Goal: Task Accomplishment & Management: Manage account settings

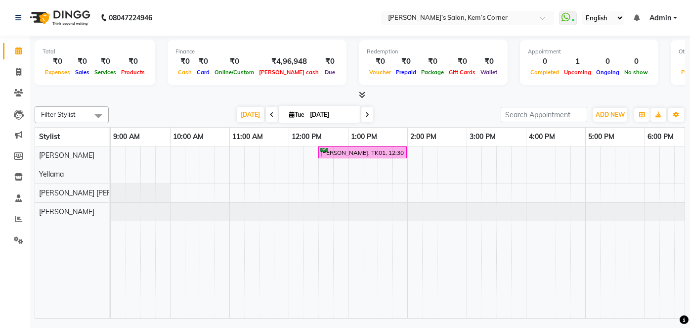
click at [362, 116] on span at bounding box center [367, 114] width 12 height 15
type input "[DATE]"
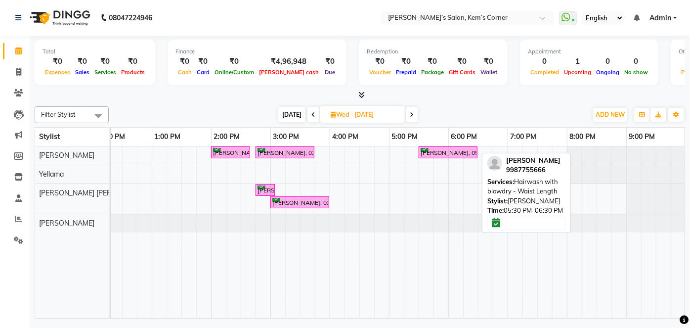
click at [456, 151] on div "[PERSON_NAME], 05:30 PM-06:30 PM, Hairwash with blowdry - Waist Length" at bounding box center [448, 152] width 57 height 9
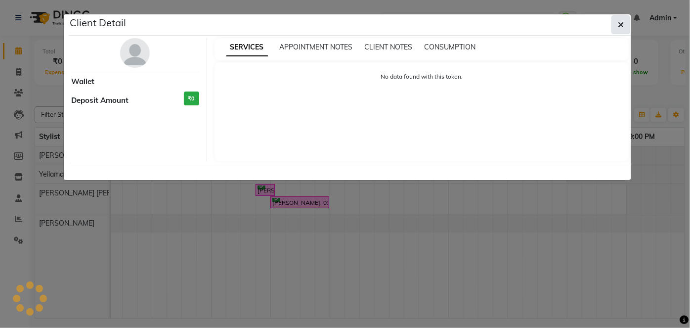
click at [623, 21] on icon "button" at bounding box center [621, 25] width 6 height 8
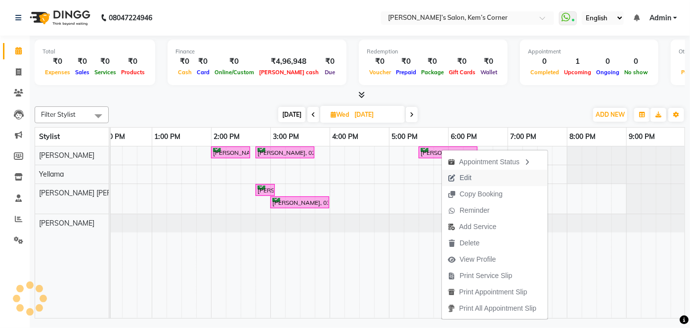
click at [470, 174] on span "Edit" at bounding box center [466, 178] width 12 height 10
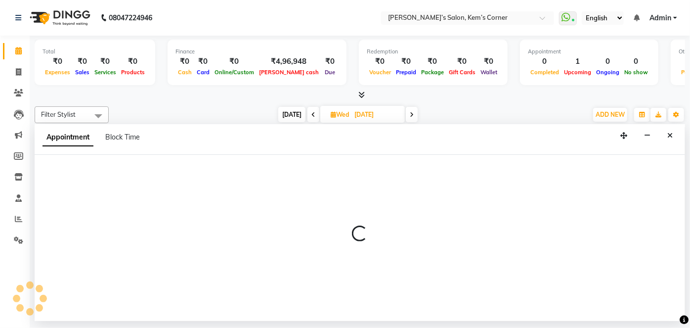
select select "1050"
select select "confirm booking"
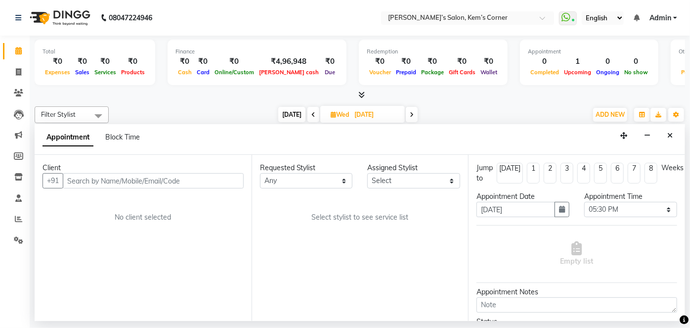
scroll to position [0, 196]
select select "50293"
select select "3254"
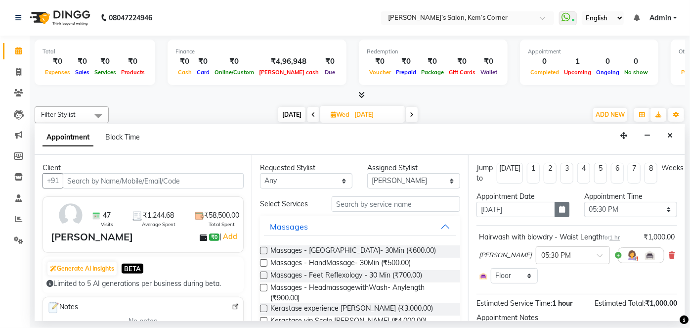
click at [559, 208] on icon "button" at bounding box center [562, 209] width 6 height 7
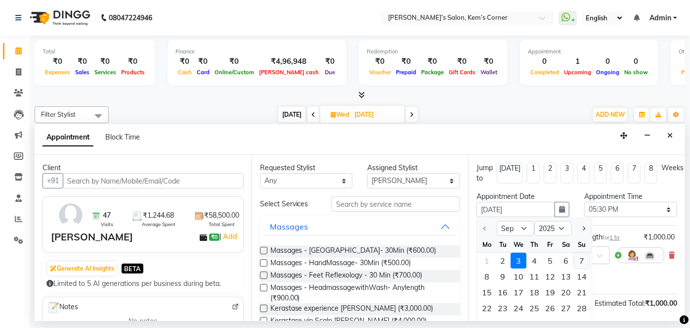
click at [580, 260] on div "7" at bounding box center [582, 261] width 16 height 16
type input "[DATE]"
select select "1050"
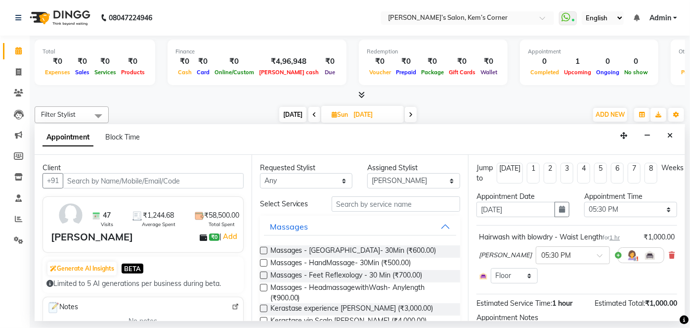
scroll to position [44, 0]
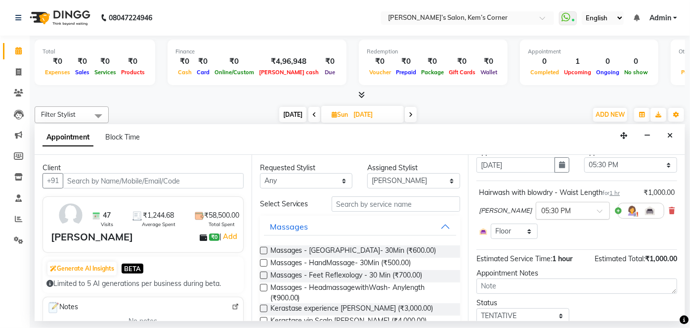
click at [597, 209] on span at bounding box center [603, 214] width 12 height 10
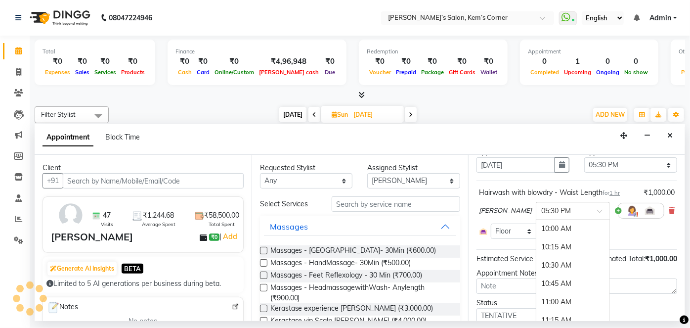
scroll to position [548, 0]
click at [536, 261] on div "06:00 PM" at bounding box center [572, 266] width 73 height 18
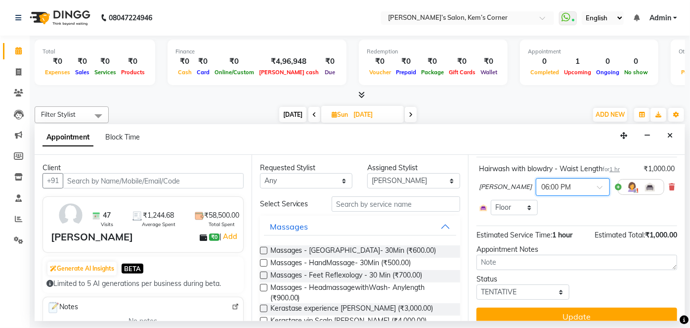
scroll to position [80, 0]
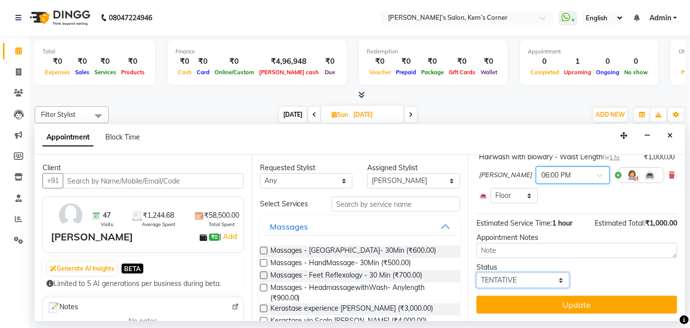
click at [558, 275] on select "Select TENTATIVE CONFIRM UPCOMING" at bounding box center [523, 279] width 93 height 15
select select "confirm booking"
click at [477, 272] on select "Select TENTATIVE CONFIRM UPCOMING" at bounding box center [523, 279] width 93 height 15
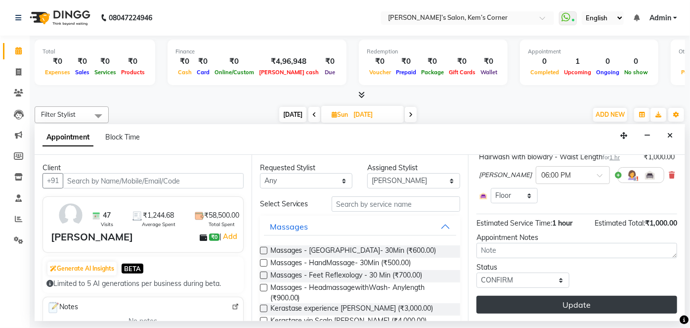
click at [542, 303] on button "Update" at bounding box center [577, 305] width 201 height 18
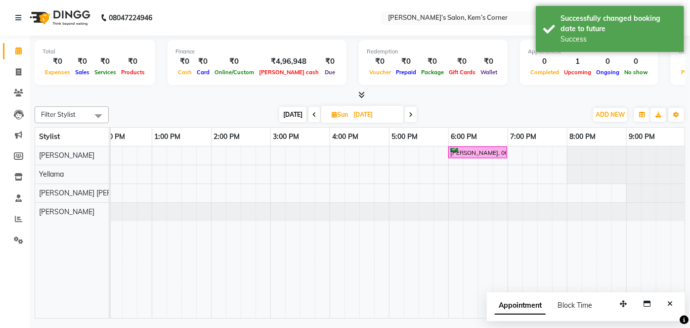
click at [288, 112] on span "[DATE]" at bounding box center [292, 114] width 27 height 15
type input "[DATE]"
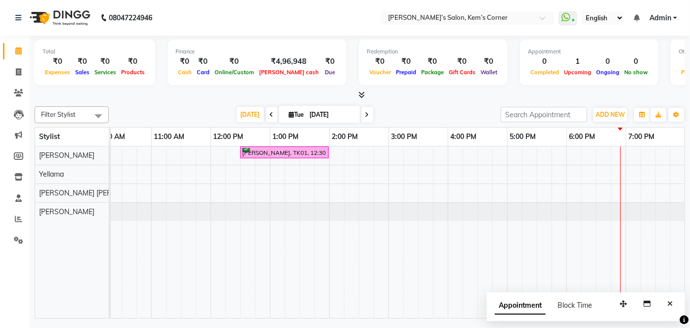
scroll to position [0, 0]
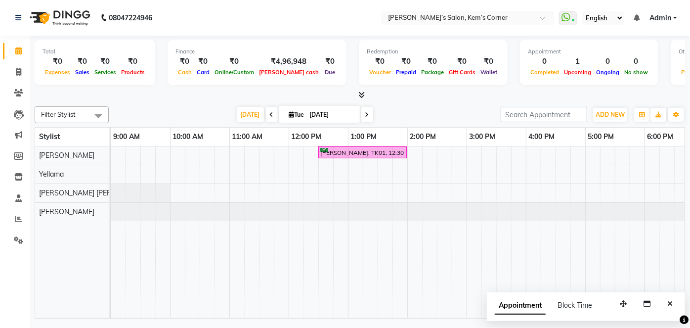
drag, startPoint x: 251, startPoint y: 318, endPoint x: 445, endPoint y: 294, distance: 196.2
click at [460, 296] on div "Total ₹0 Expenses ₹0 Sales ₹0 Services ₹0 Products Finance ₹0 Cash ₹0 Card ₹0 O…" at bounding box center [360, 178] width 660 height 285
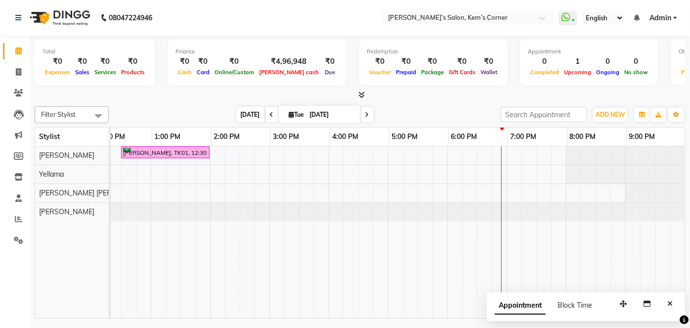
click at [245, 114] on span "[DATE]" at bounding box center [250, 114] width 27 height 15
